Goal: Transaction & Acquisition: Purchase product/service

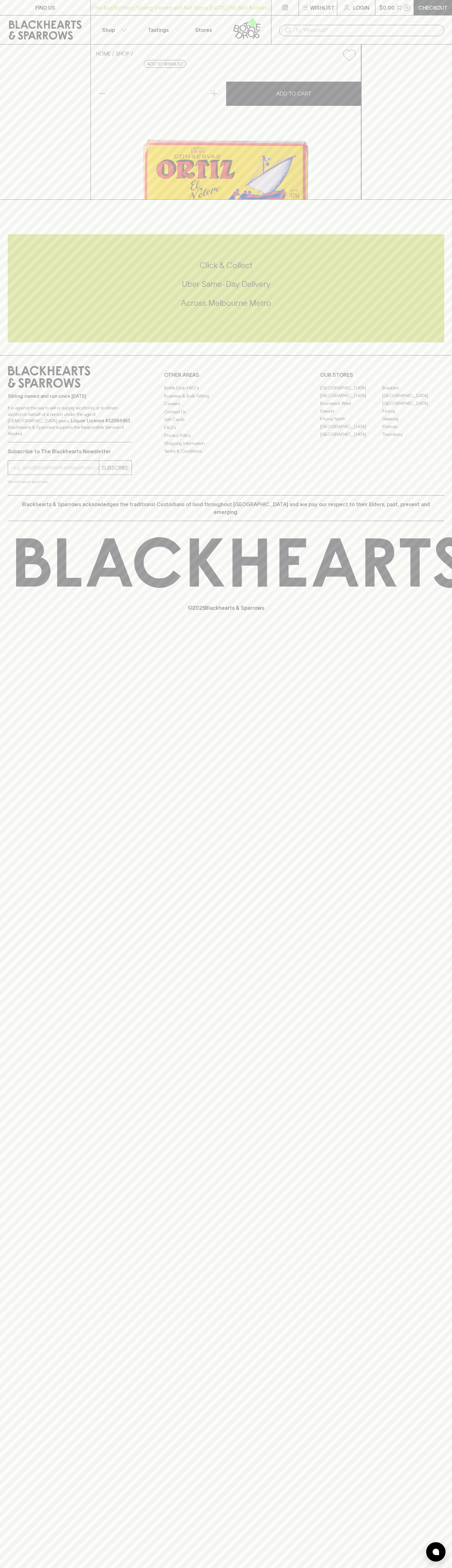
click at [17, 30] on icon at bounding box center [45, 30] width 81 height 19
click at [376, 1567] on html "FIND US | No Bad Bottles | Sibling Owned and Run Since [DATE] | No Bad Bottles …" at bounding box center [226, 784] width 452 height 1568
